Goal: Information Seeking & Learning: Learn about a topic

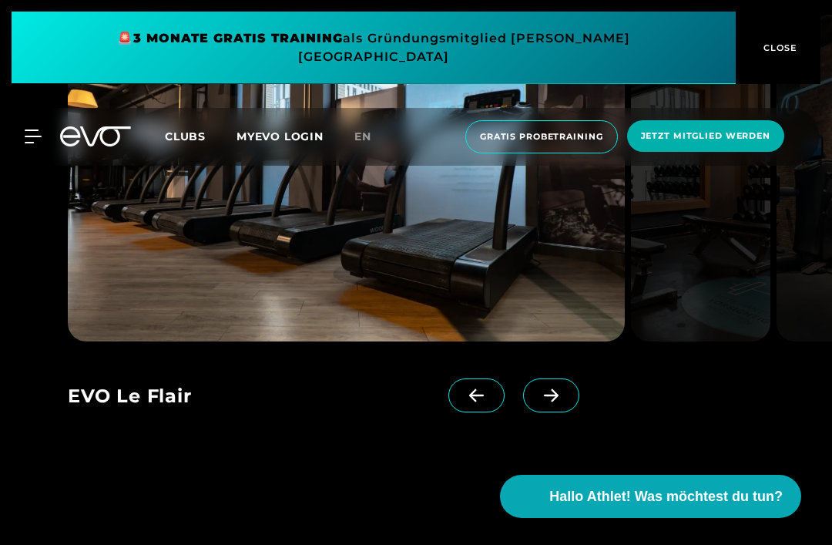
scroll to position [1272, 0]
click at [556, 403] on icon at bounding box center [551, 396] width 27 height 14
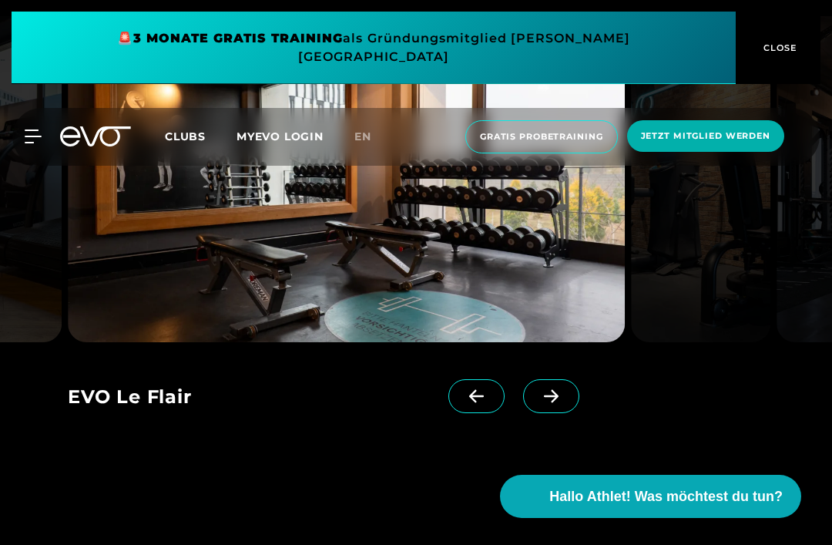
click at [557, 413] on span at bounding box center [551, 396] width 56 height 34
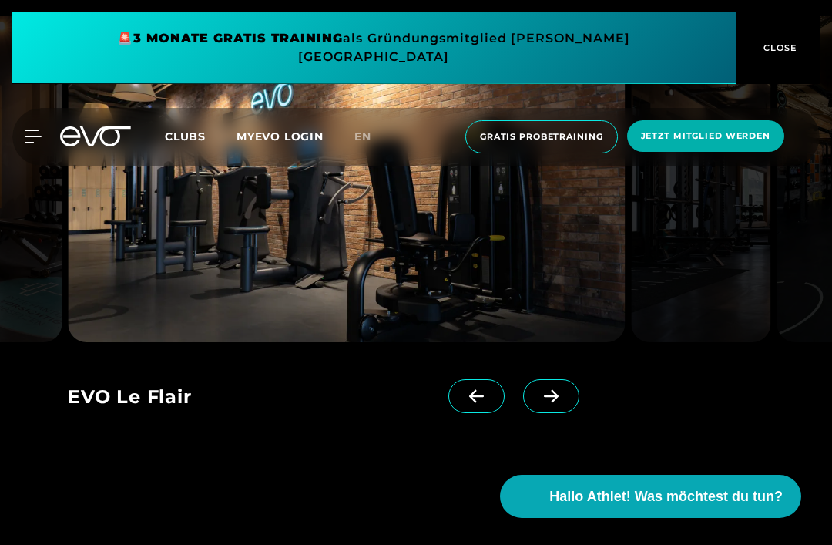
click at [553, 403] on icon at bounding box center [551, 396] width 15 height 13
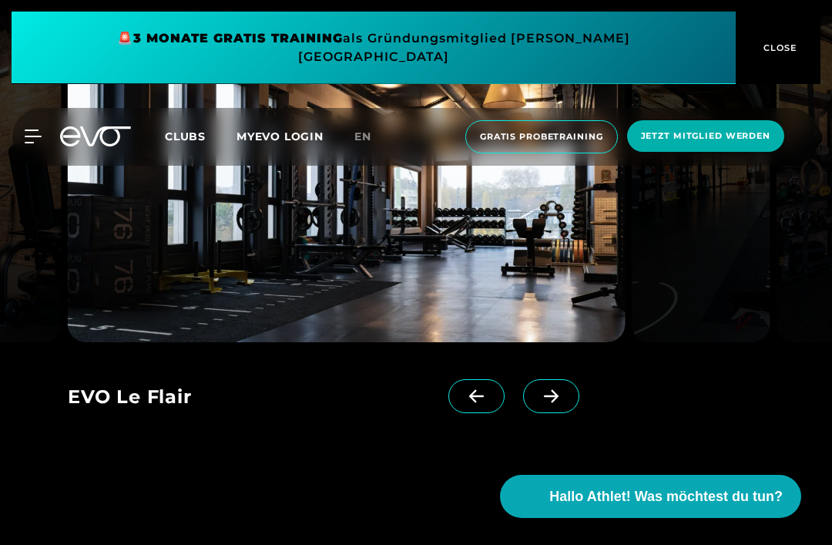
click at [553, 403] on icon at bounding box center [551, 396] width 15 height 13
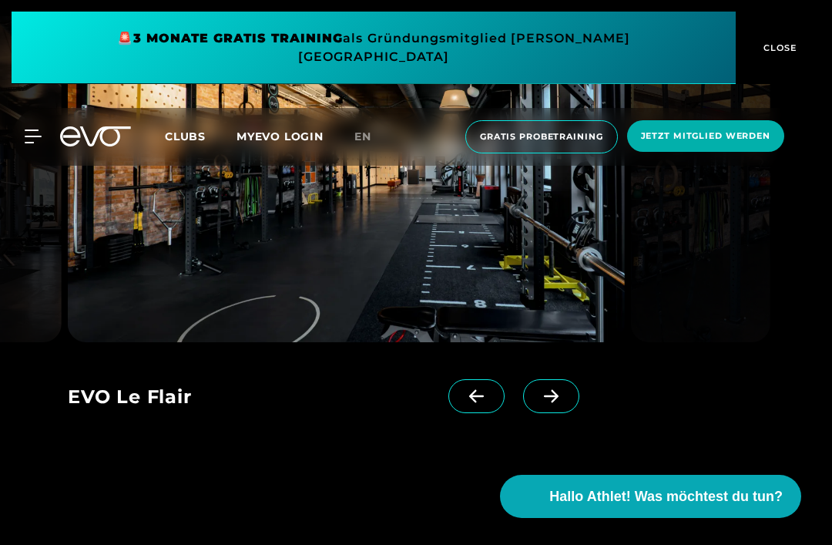
click at [554, 403] on icon at bounding box center [551, 396] width 15 height 13
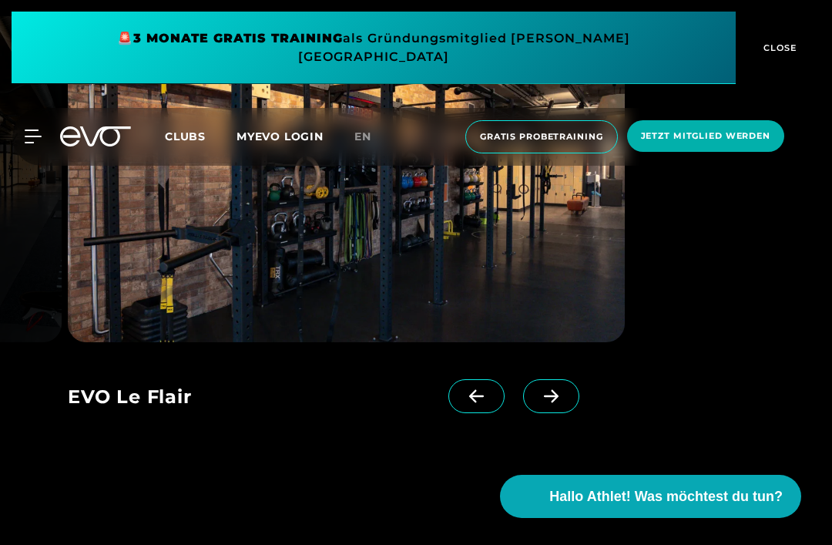
click at [553, 403] on icon at bounding box center [551, 396] width 15 height 13
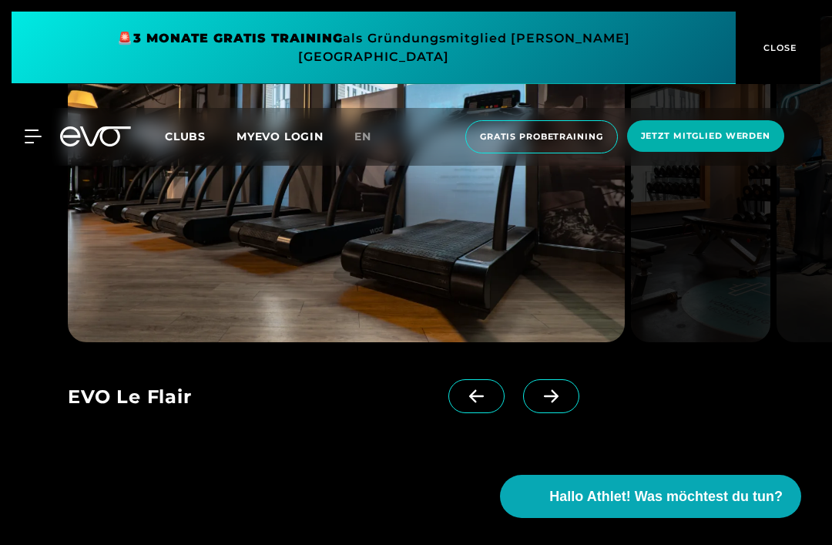
click at [557, 403] on icon at bounding box center [551, 396] width 27 height 14
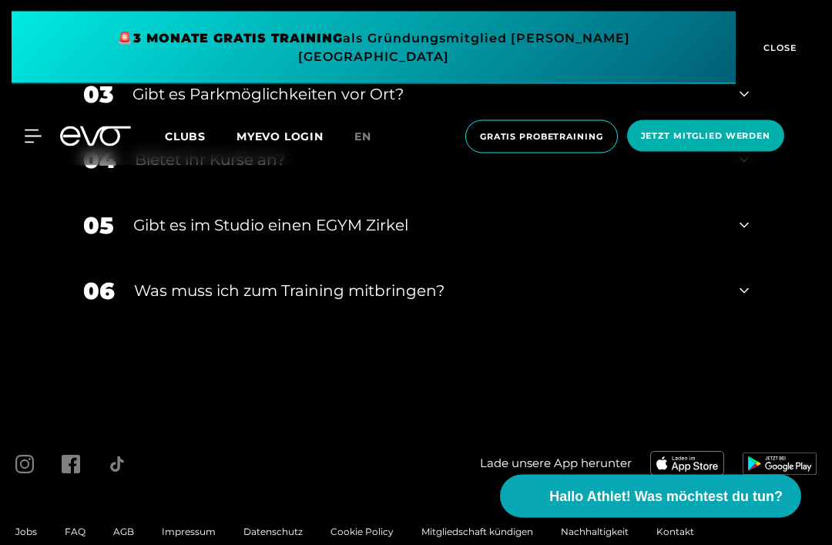
scroll to position [4724, 0]
click at [764, 324] on div "06 Was muss ich zum Training mitbringen?" at bounding box center [416, 291] width 697 height 66
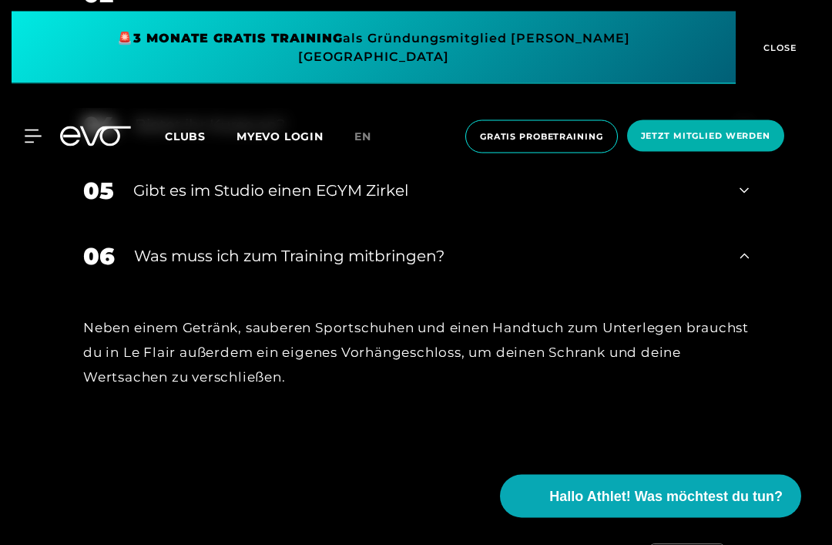
scroll to position [4763, 0]
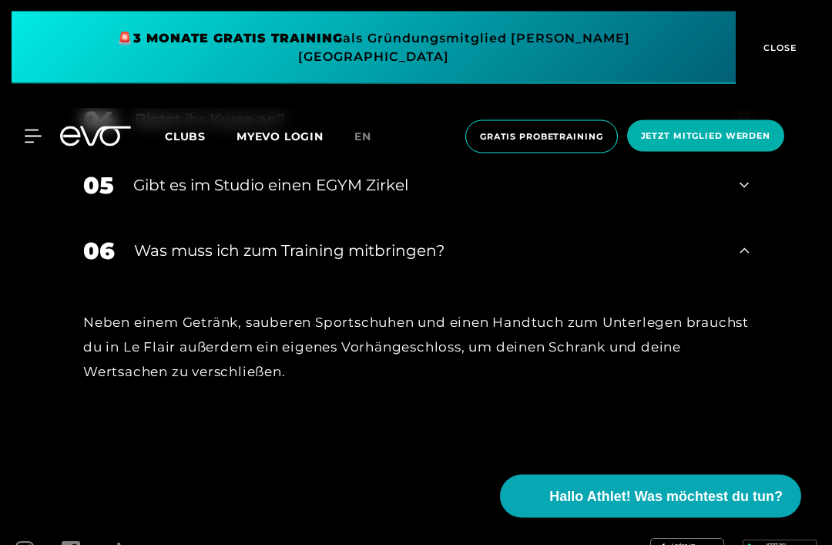
click at [735, 284] on div "06 Was muss ich zum Training mitbringen?" at bounding box center [416, 252] width 697 height 66
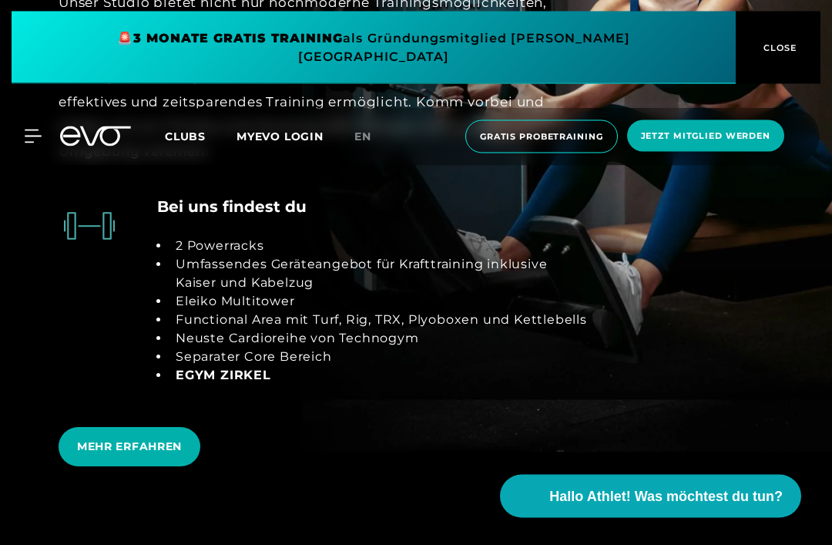
scroll to position [2584, 0]
click at [106, 466] on span "MEHR ERFAHREN" at bounding box center [130, 446] width 142 height 39
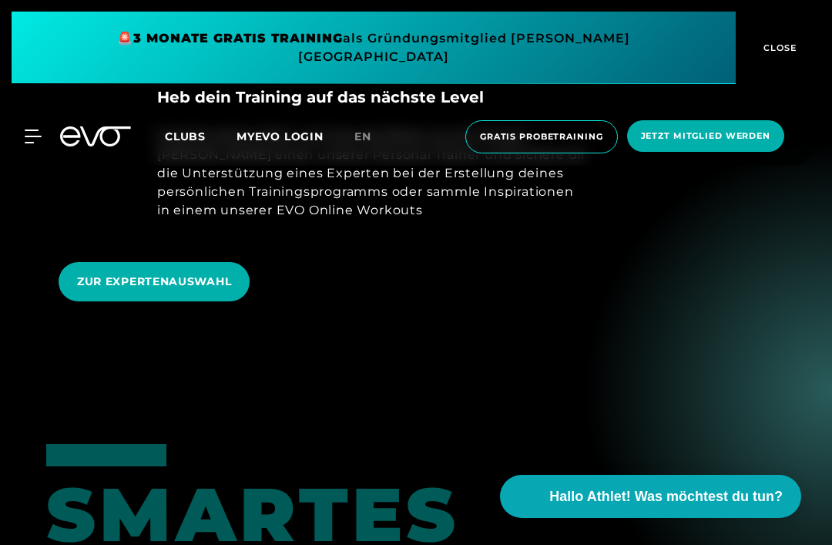
scroll to position [751, 0]
